Goal: Find contact information: Find contact information

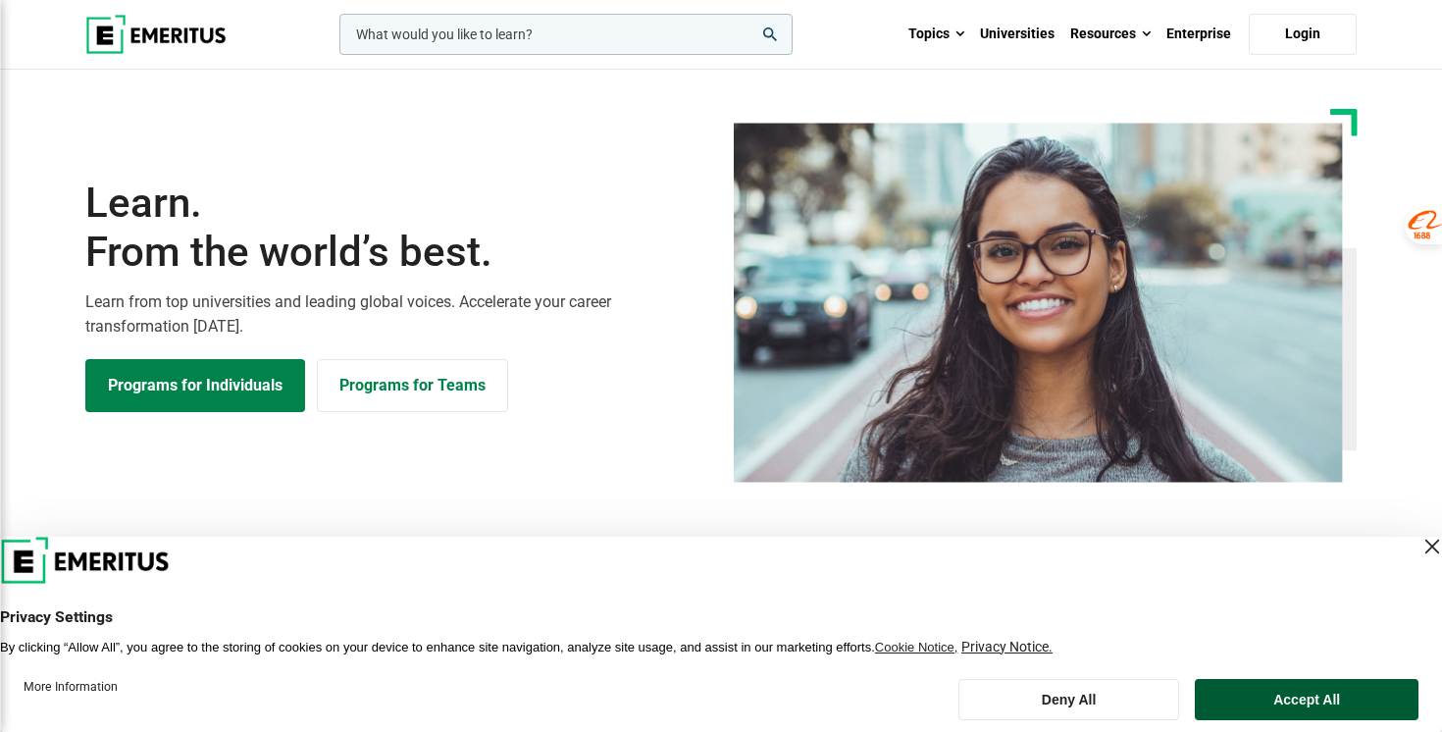
click at [1328, 702] on button "Accept All" at bounding box center [1307, 699] width 224 height 41
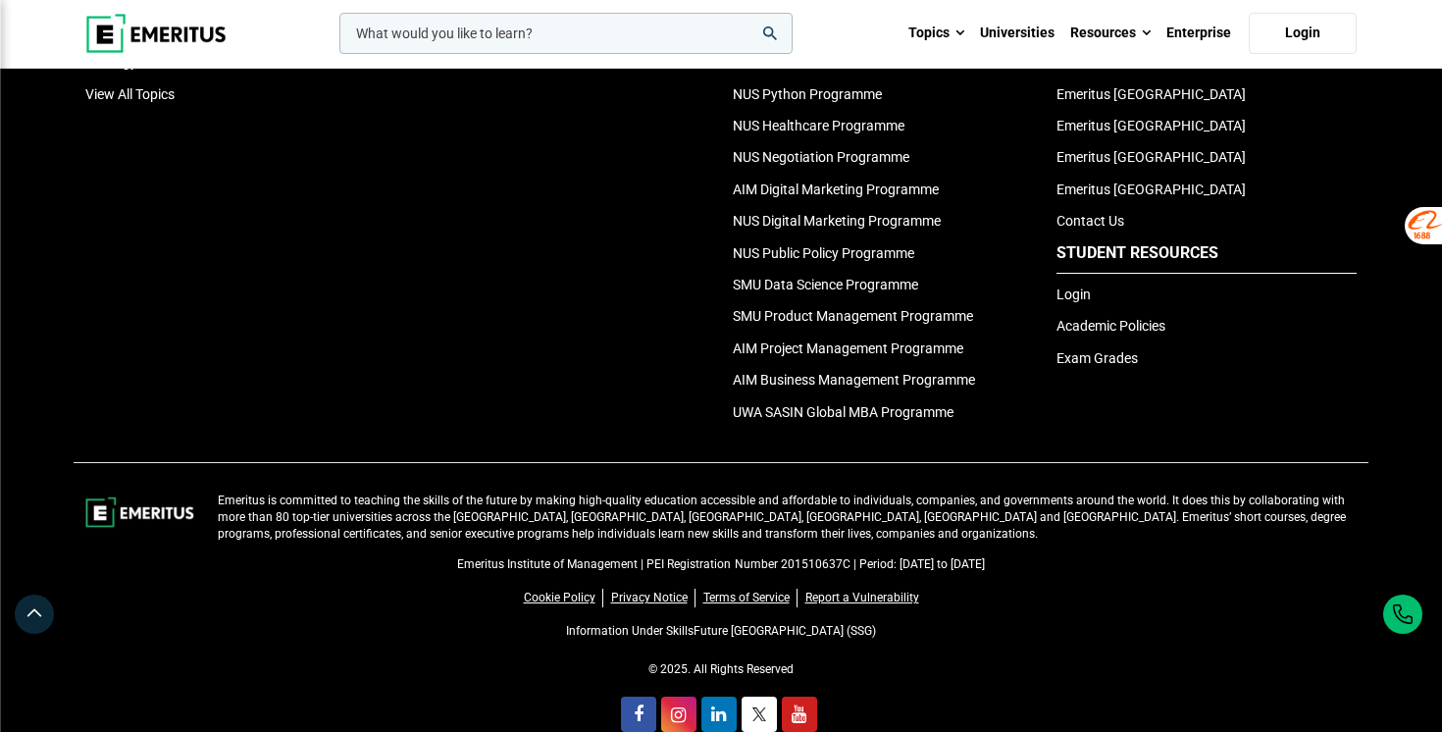
scroll to position [6934, 0]
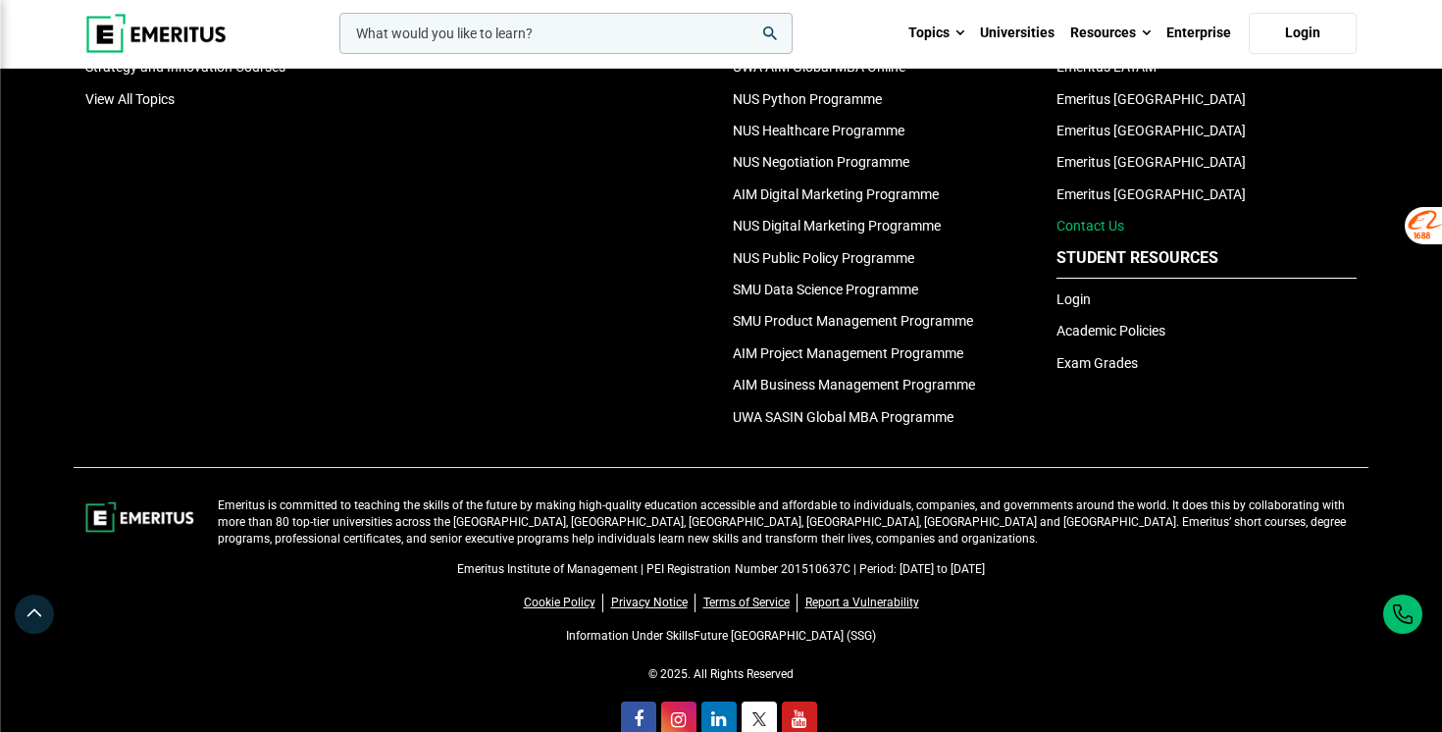
click at [1103, 229] on link "Contact Us" at bounding box center [1090, 226] width 68 height 16
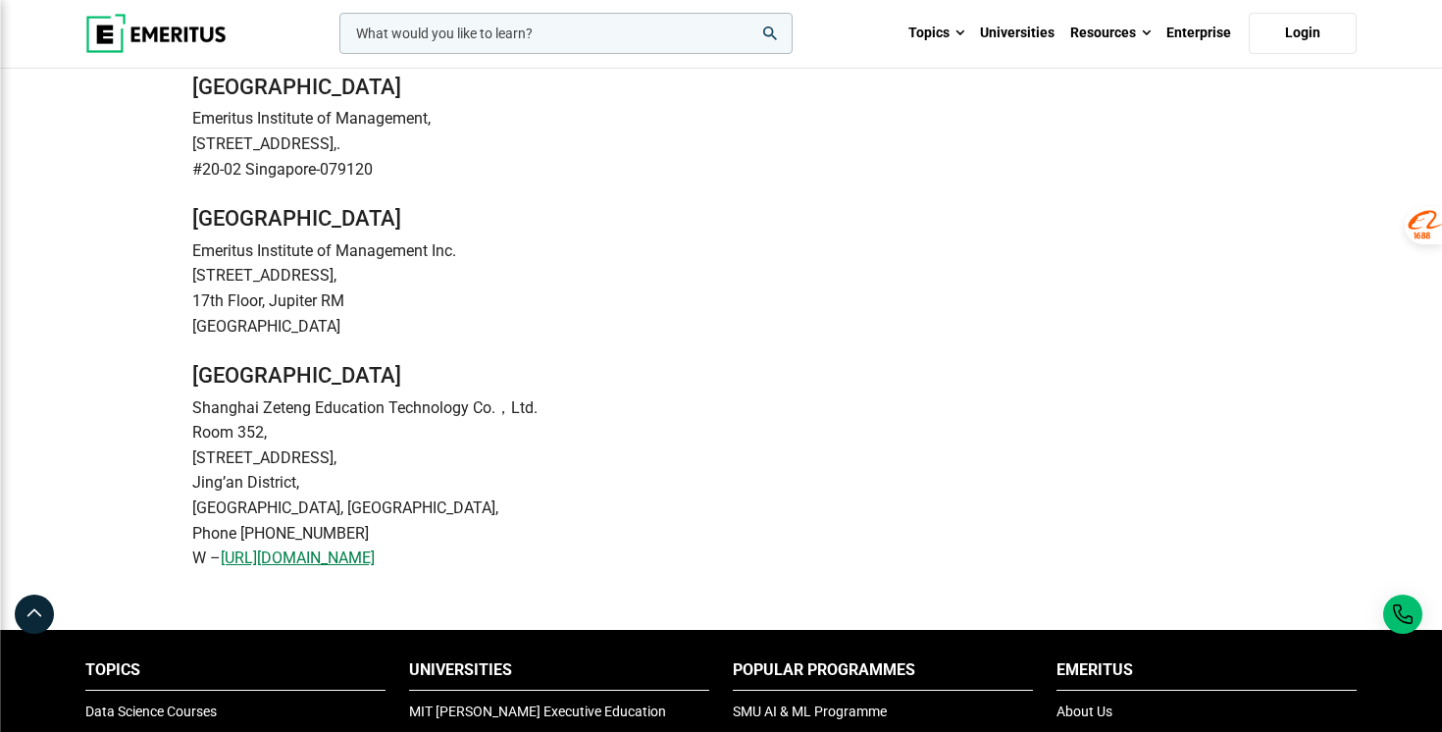
scroll to position [648, 0]
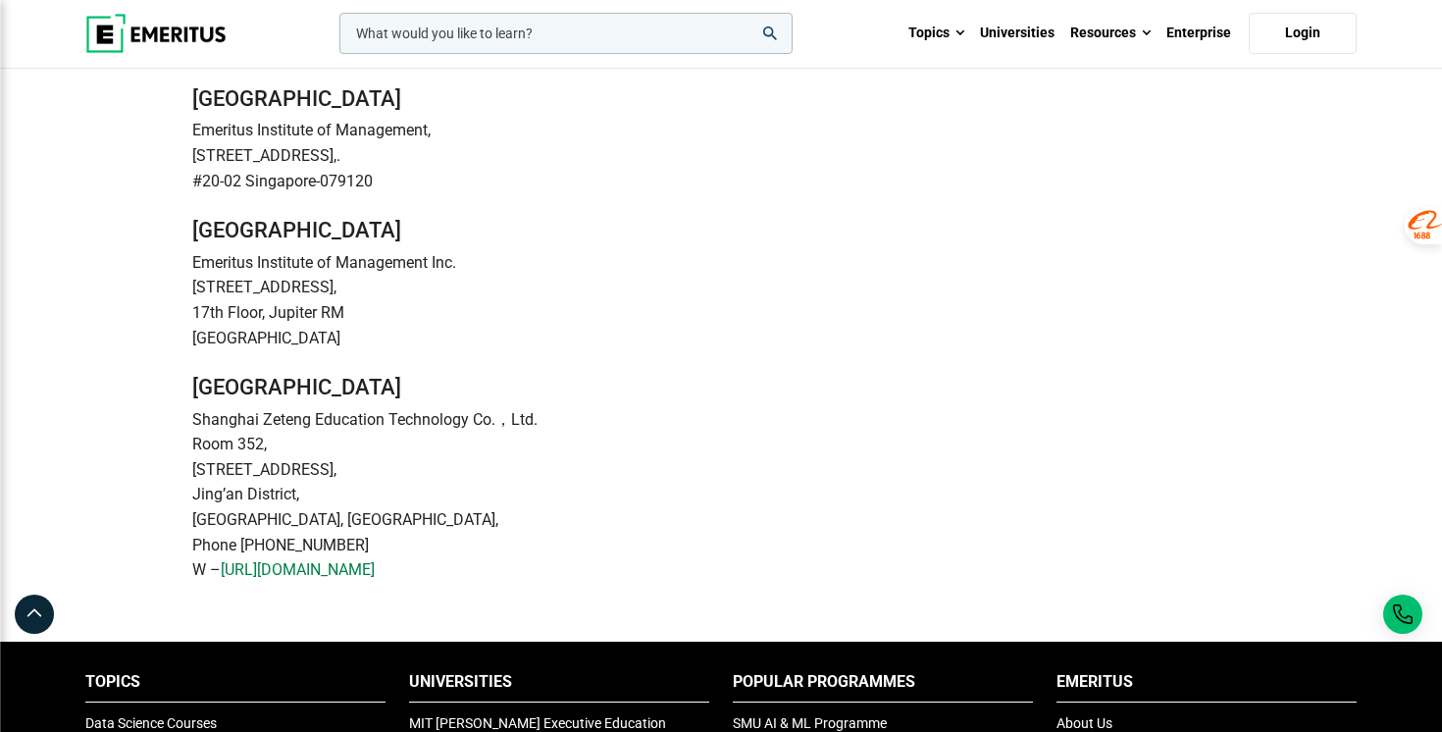
click at [358, 571] on link "[URL][DOMAIN_NAME]" at bounding box center [298, 570] width 154 height 26
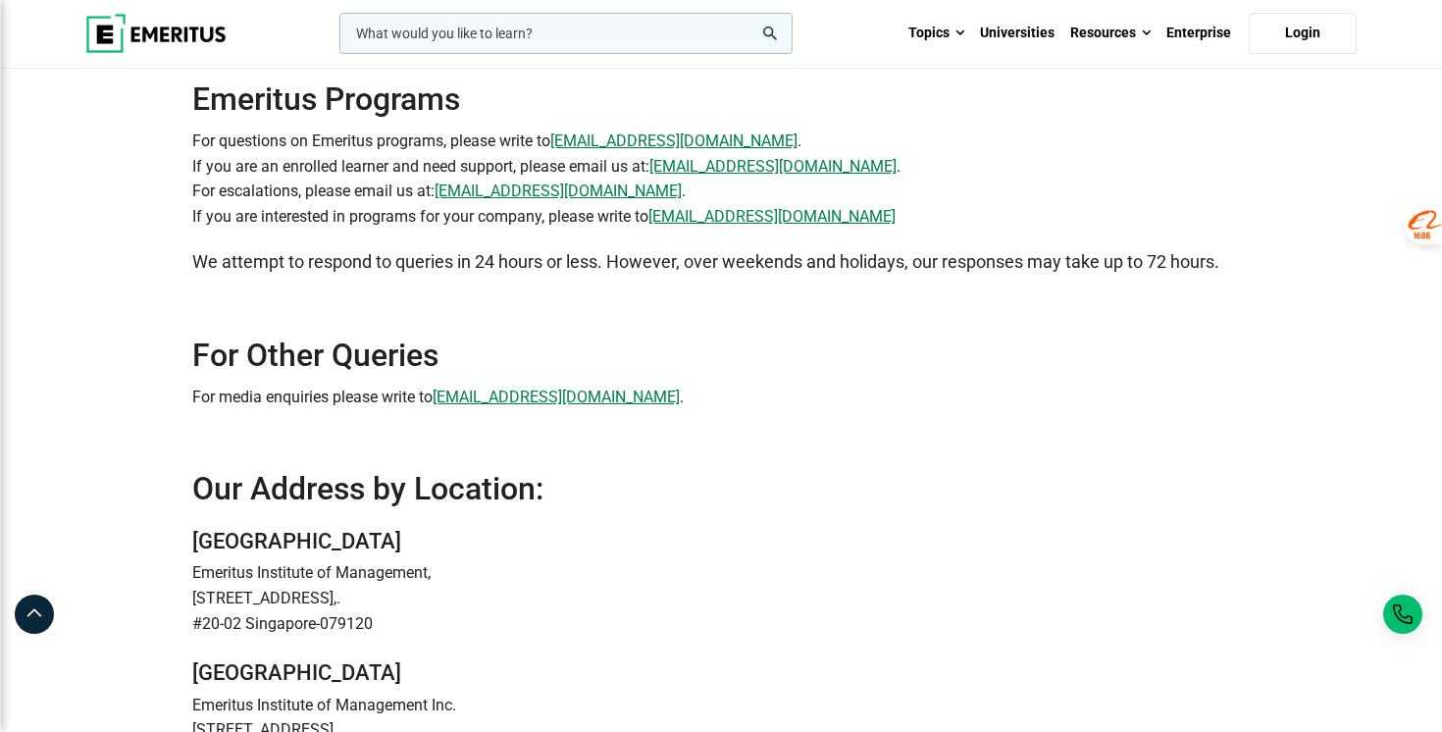
scroll to position [0, 0]
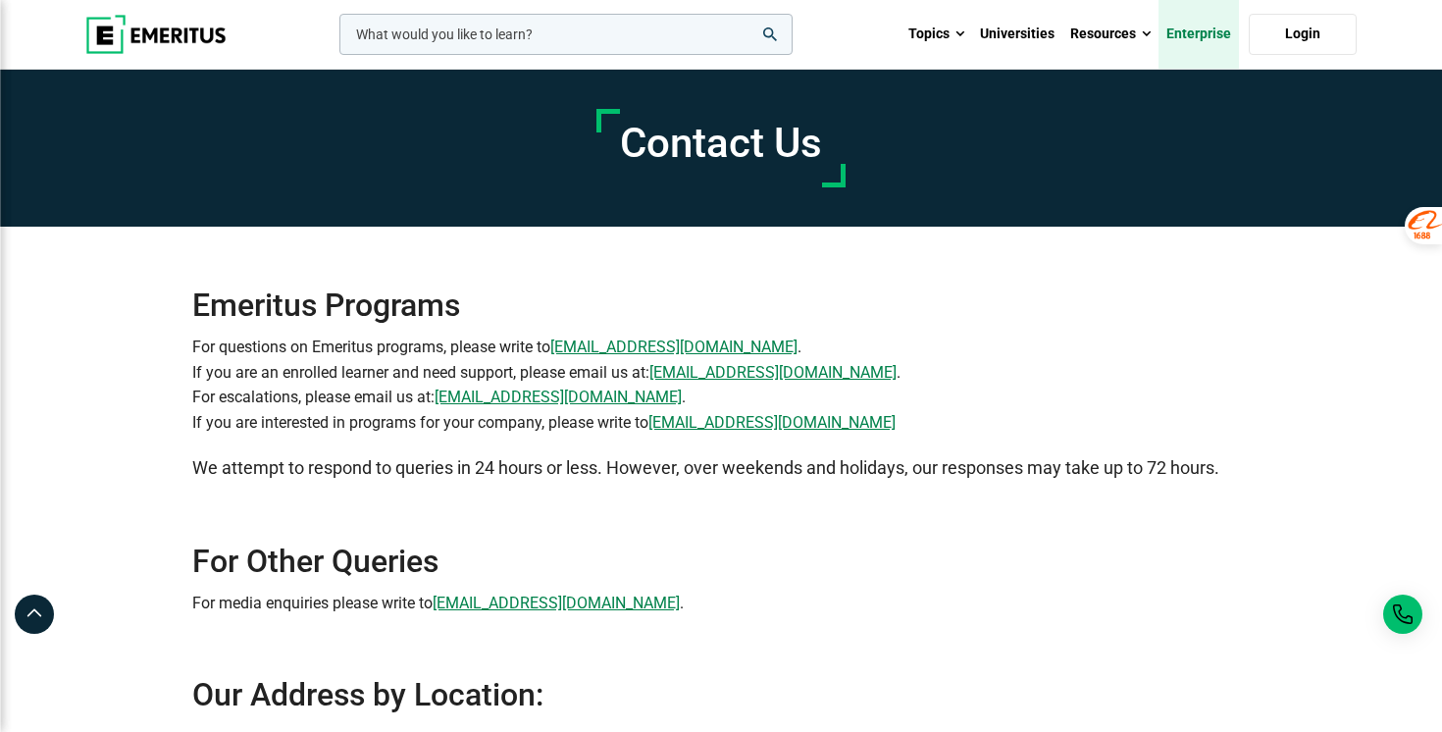
click at [1204, 35] on link "Enterprise" at bounding box center [1199, 34] width 80 height 69
